Goal: Task Accomplishment & Management: Manage account settings

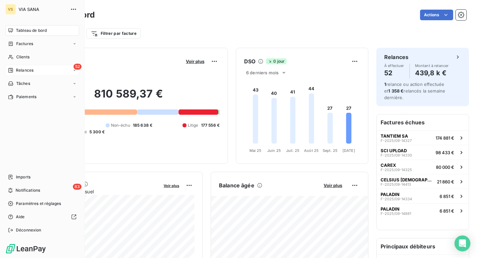
click at [17, 70] on span "Relances" at bounding box center [25, 70] width 18 height 6
click at [59, 80] on div "À effectuer" at bounding box center [46, 83] width 66 height 11
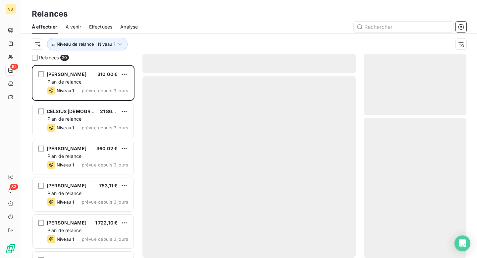
click at [134, 41] on div "Niveau de relance : Niveau 1" at bounding box center [241, 44] width 418 height 13
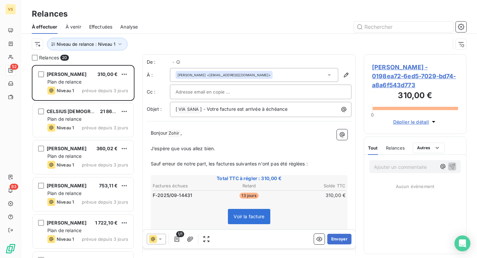
scroll to position [193, 103]
click at [339, 236] on button "Envoyer" at bounding box center [339, 239] width 24 height 11
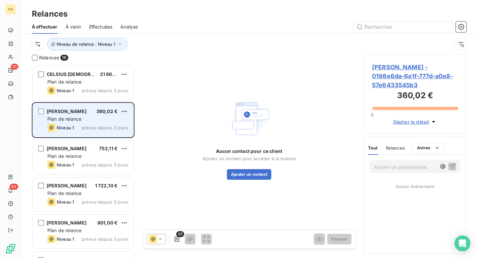
click at [95, 112] on div "[PERSON_NAME] 360,02 €" at bounding box center [87, 111] width 81 height 6
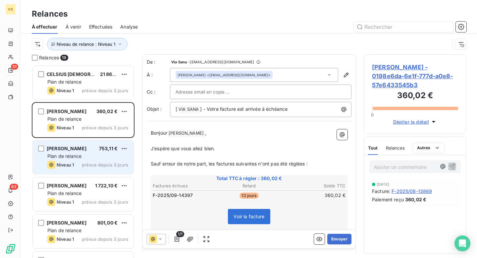
click at [125, 170] on div "[PERSON_NAME] 753,11 € Plan de relance Niveau 1 prévue depuis 3 jours" at bounding box center [83, 157] width 101 height 34
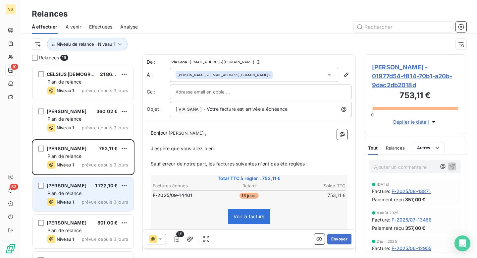
click at [90, 190] on div "Plan de relance" at bounding box center [87, 193] width 81 height 7
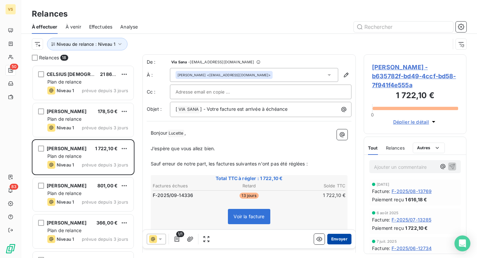
click at [342, 236] on button "Envoyer" at bounding box center [339, 239] width 24 height 11
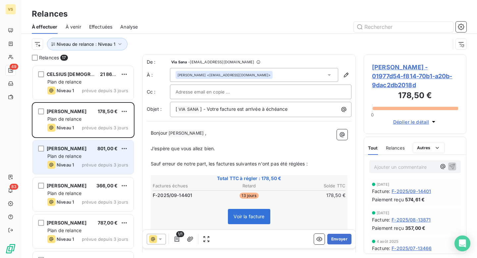
click at [95, 154] on div "Plan de relance" at bounding box center [87, 156] width 81 height 7
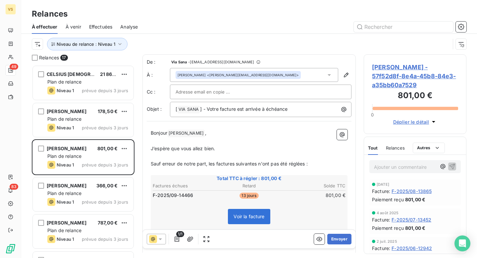
click at [379, 85] on span "[PERSON_NAME] - 57f52d8f-8e4a-45b8-84e3-a35bb60a7529" at bounding box center [415, 76] width 86 height 27
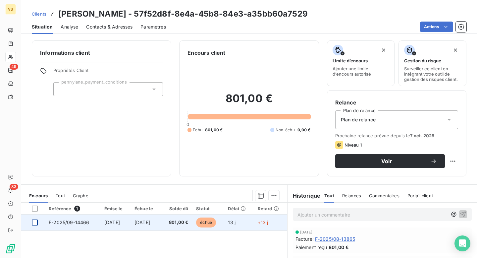
click at [34, 222] on div at bounding box center [35, 222] width 6 height 6
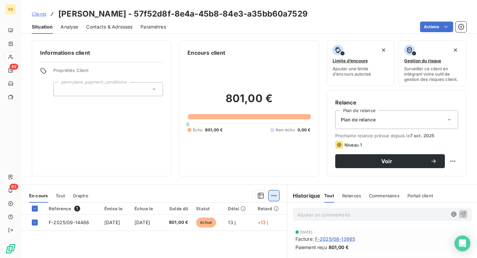
click at [274, 193] on html "VS 49 83 Clients [PERSON_NAME] - 57f52d8f-8e4a-45b8-84e3-a35bb60a7529 Situation…" at bounding box center [238, 129] width 477 height 258
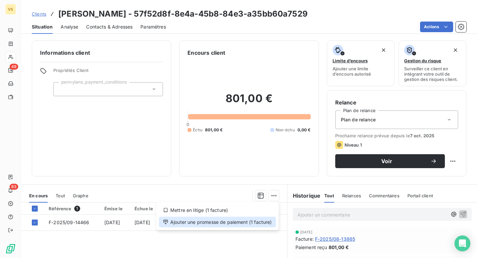
click at [227, 223] on div "Ajouter une promesse de paiement (1 facture)" at bounding box center [217, 222] width 117 height 11
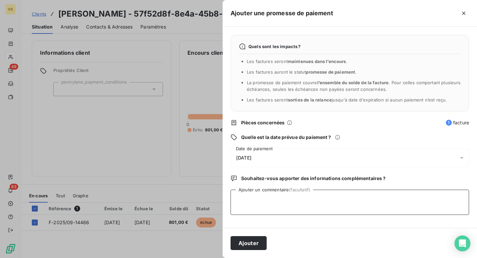
click at [264, 203] on textarea "Ajouter un commentaire (facultatif)" at bounding box center [350, 201] width 238 height 25
click at [276, 151] on div "[DATE]" at bounding box center [350, 157] width 238 height 19
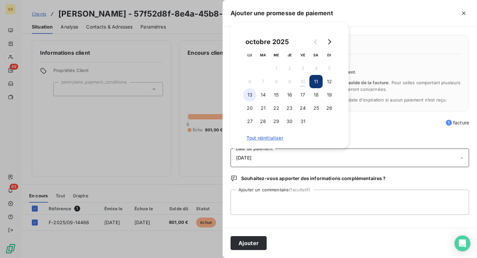
click at [253, 91] on button "13" at bounding box center [249, 94] width 13 height 13
click at [264, 198] on textarea "Ajouter un commentaire (facultatif)" at bounding box center [350, 201] width 238 height 25
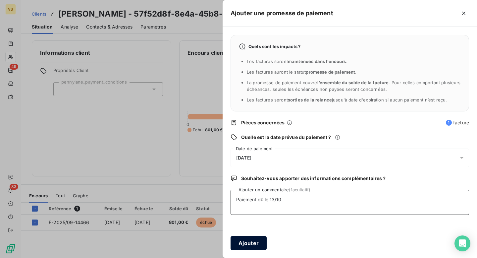
type textarea "Paiement dû le 13/10"
click at [251, 237] on button "Ajouter" at bounding box center [249, 243] width 36 height 14
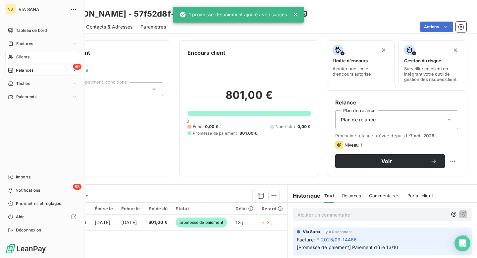
click at [32, 69] on span "Relances" at bounding box center [25, 70] width 18 height 6
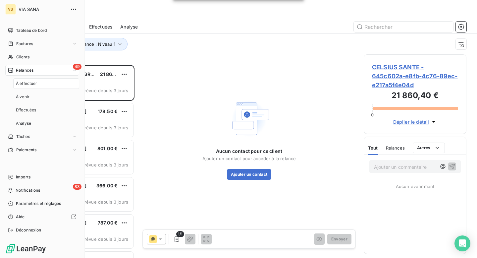
scroll to position [193, 103]
click at [46, 86] on div "À effectuer" at bounding box center [46, 83] width 66 height 11
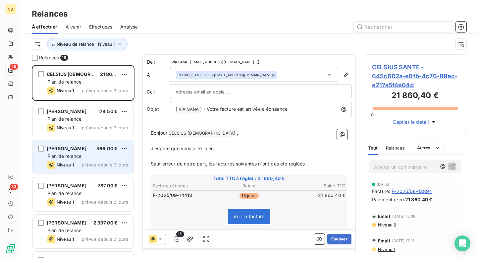
click at [101, 156] on div "Plan de relance" at bounding box center [87, 156] width 81 height 7
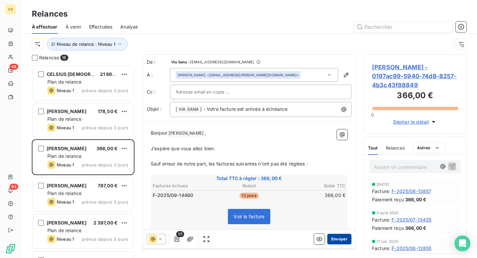
click at [341, 237] on button "Envoyer" at bounding box center [339, 239] width 24 height 11
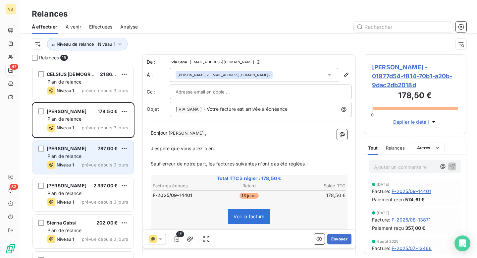
click at [88, 154] on div "Plan de relance" at bounding box center [87, 156] width 81 height 7
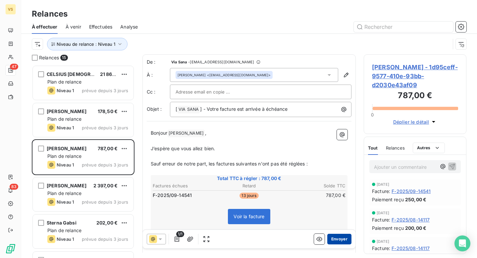
click at [346, 236] on button "Envoyer" at bounding box center [339, 239] width 24 height 11
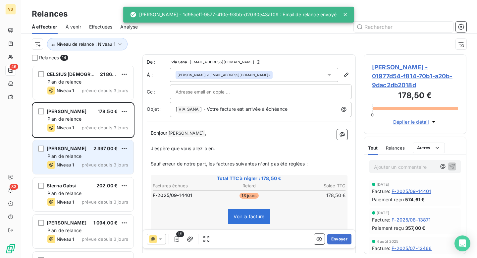
click at [99, 160] on div "[PERSON_NAME] 2 397,00 € Plan de relance Niveau 1 prévue depuis 3 jours" at bounding box center [83, 157] width 101 height 34
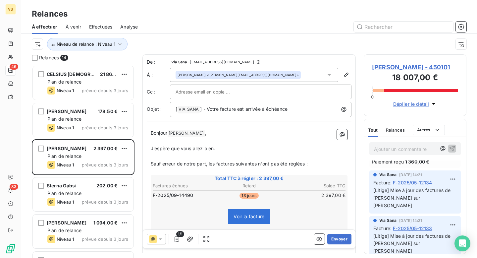
scroll to position [189, 0]
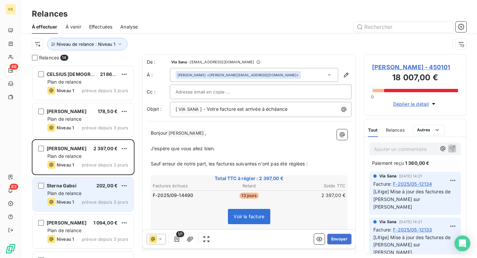
click at [90, 193] on div "Plan de relance" at bounding box center [87, 193] width 81 height 7
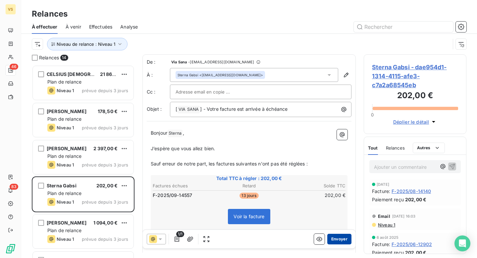
click at [333, 239] on button "Envoyer" at bounding box center [339, 239] width 24 height 11
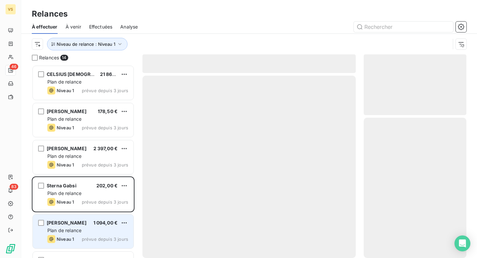
click at [94, 229] on div "Plan de relance" at bounding box center [87, 230] width 81 height 7
